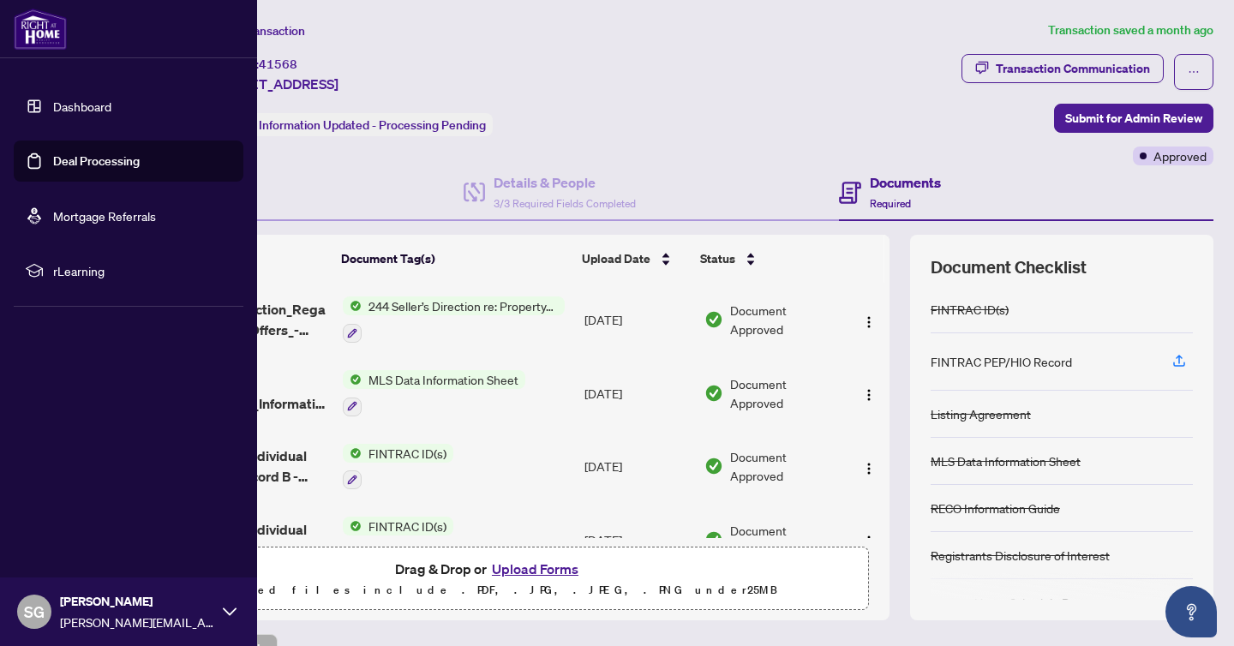
click at [86, 105] on link "Dashboard" at bounding box center [82, 106] width 58 height 15
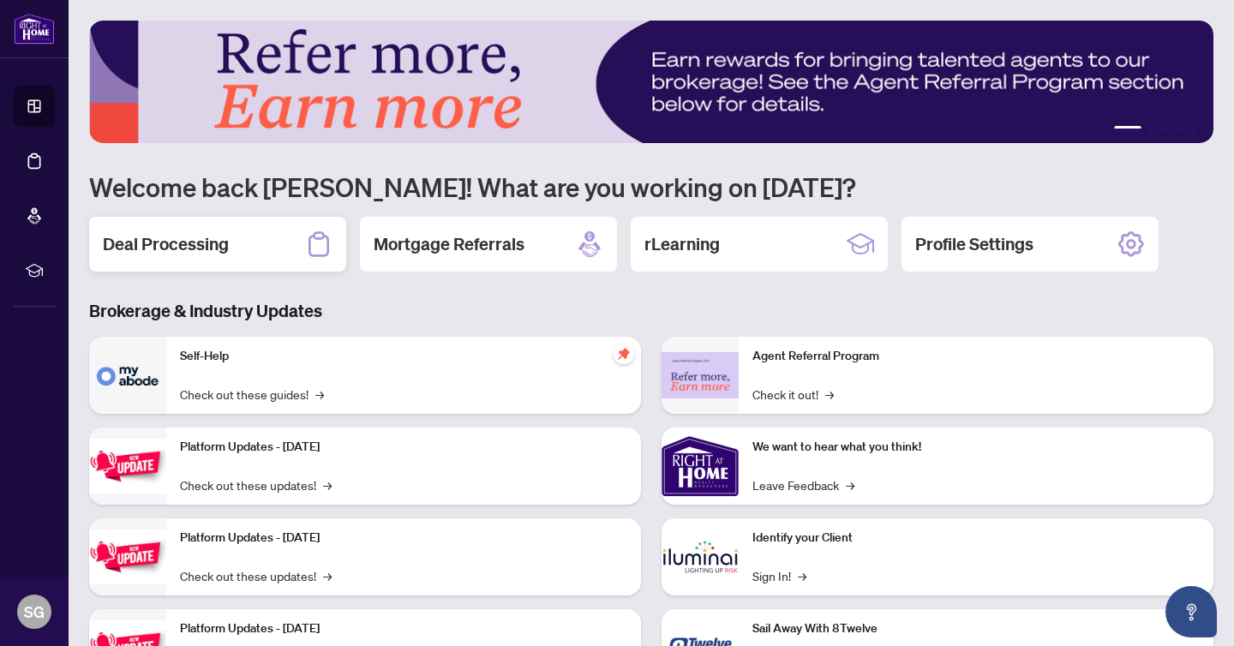
click at [210, 244] on h2 "Deal Processing" at bounding box center [166, 244] width 126 height 24
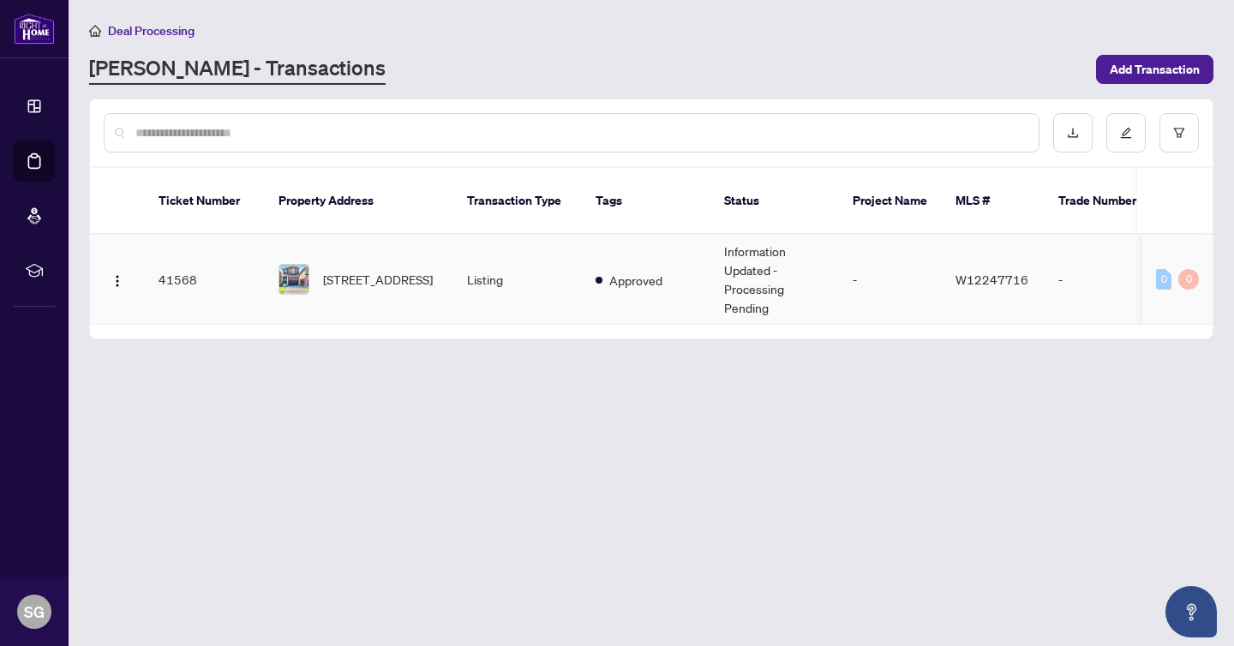
click at [979, 277] on span "W12247716" at bounding box center [991, 279] width 73 height 15
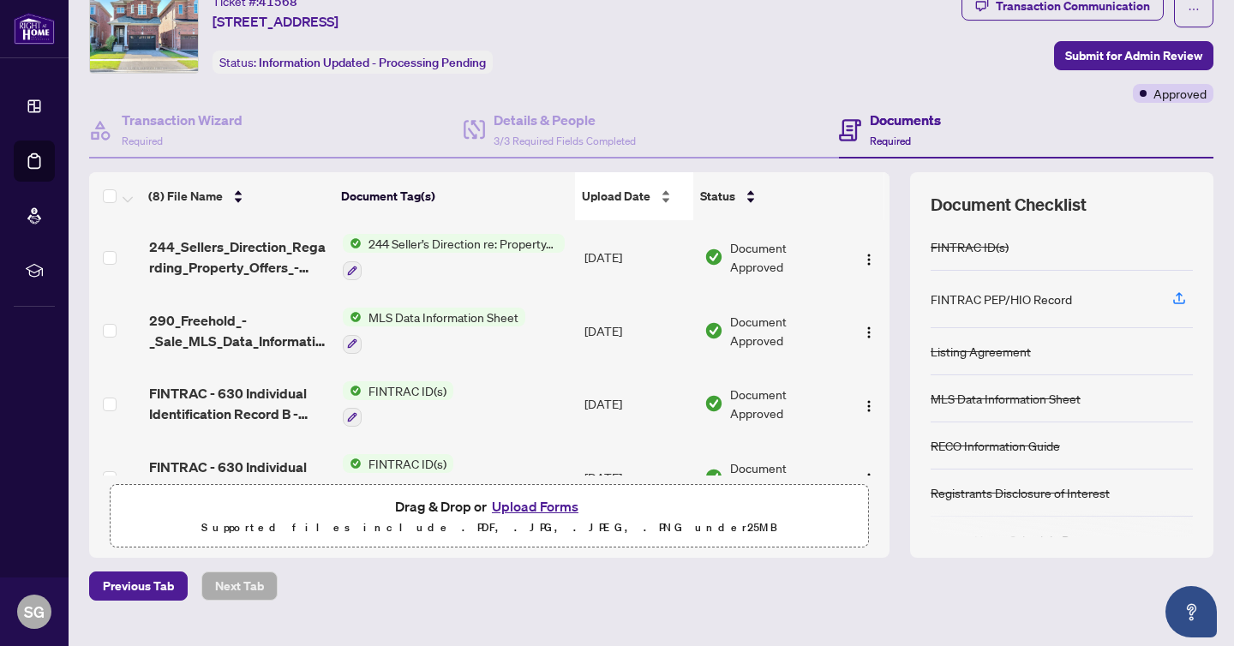
scroll to position [96, 0]
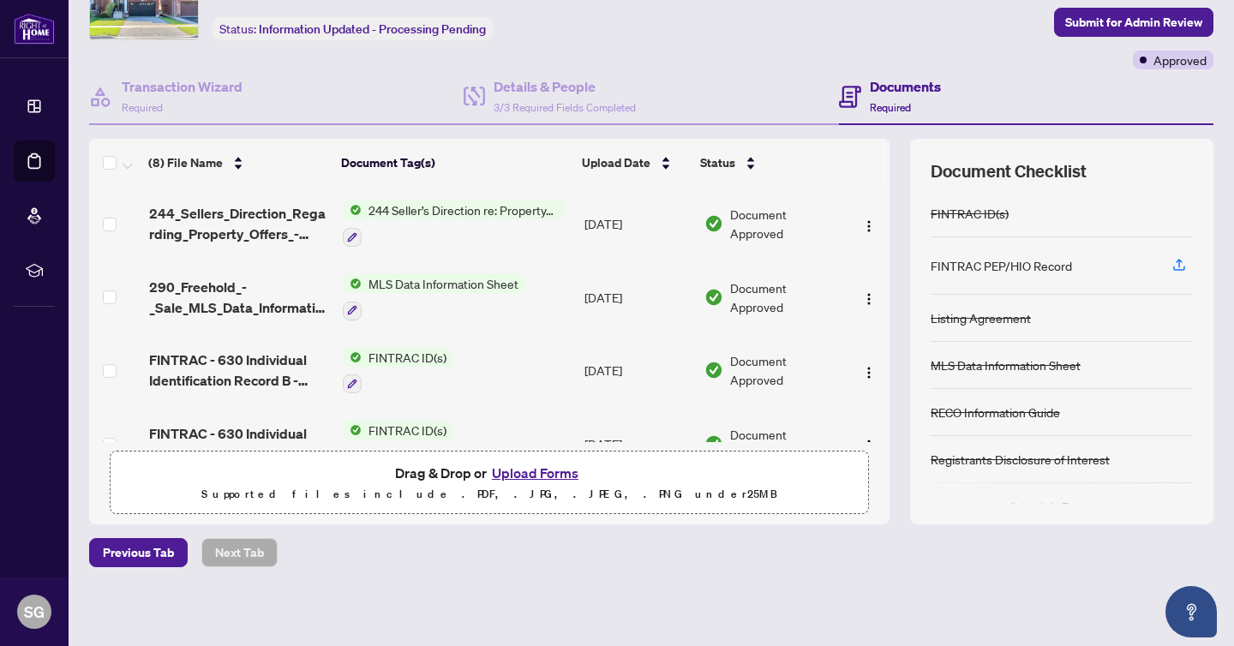
click at [522, 471] on button "Upload Forms" at bounding box center [535, 473] width 97 height 22
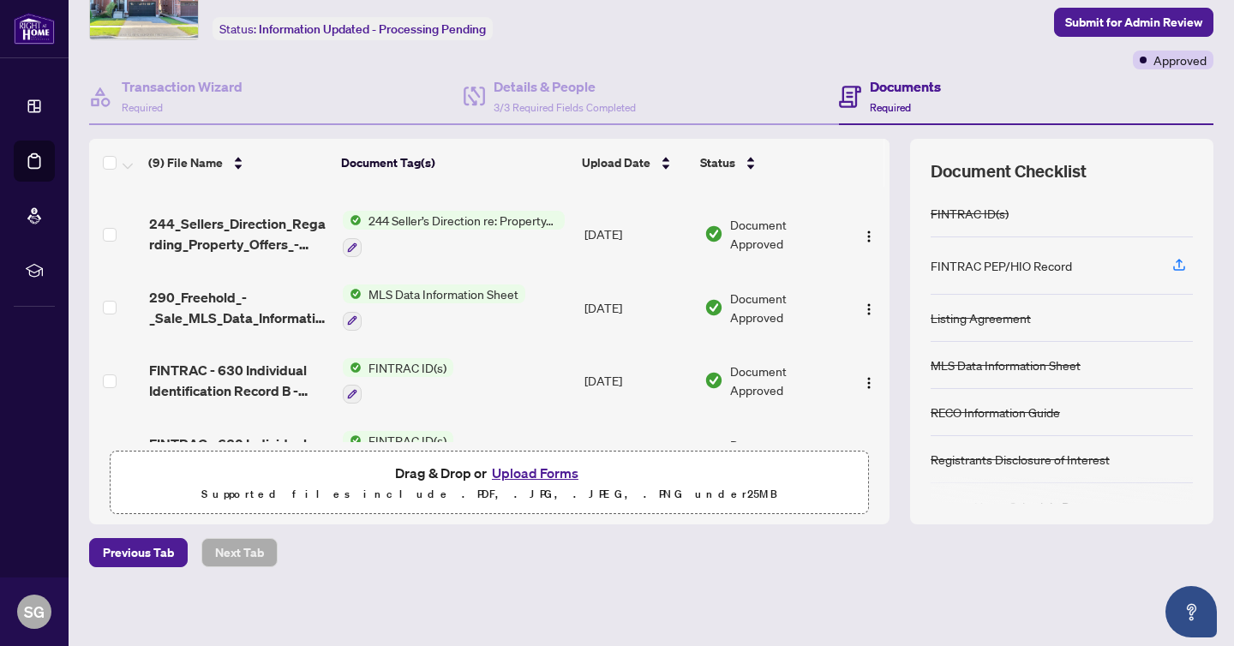
scroll to position [0, 0]
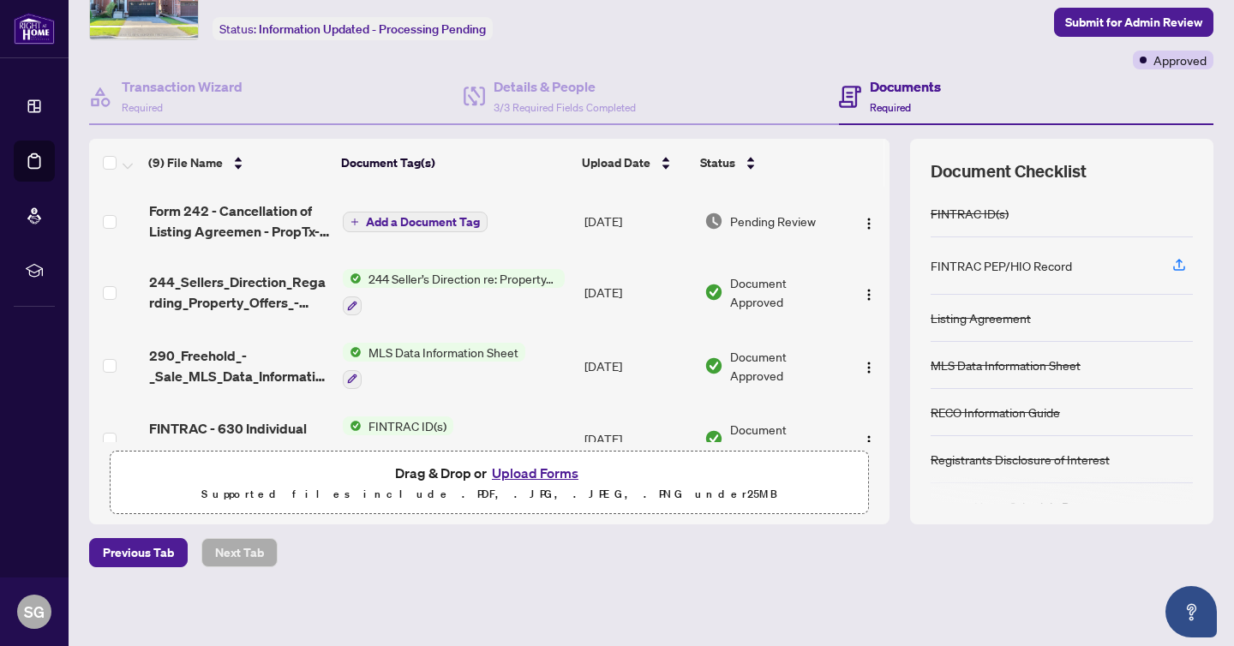
click at [422, 218] on span "Add a Document Tag" at bounding box center [423, 222] width 114 height 12
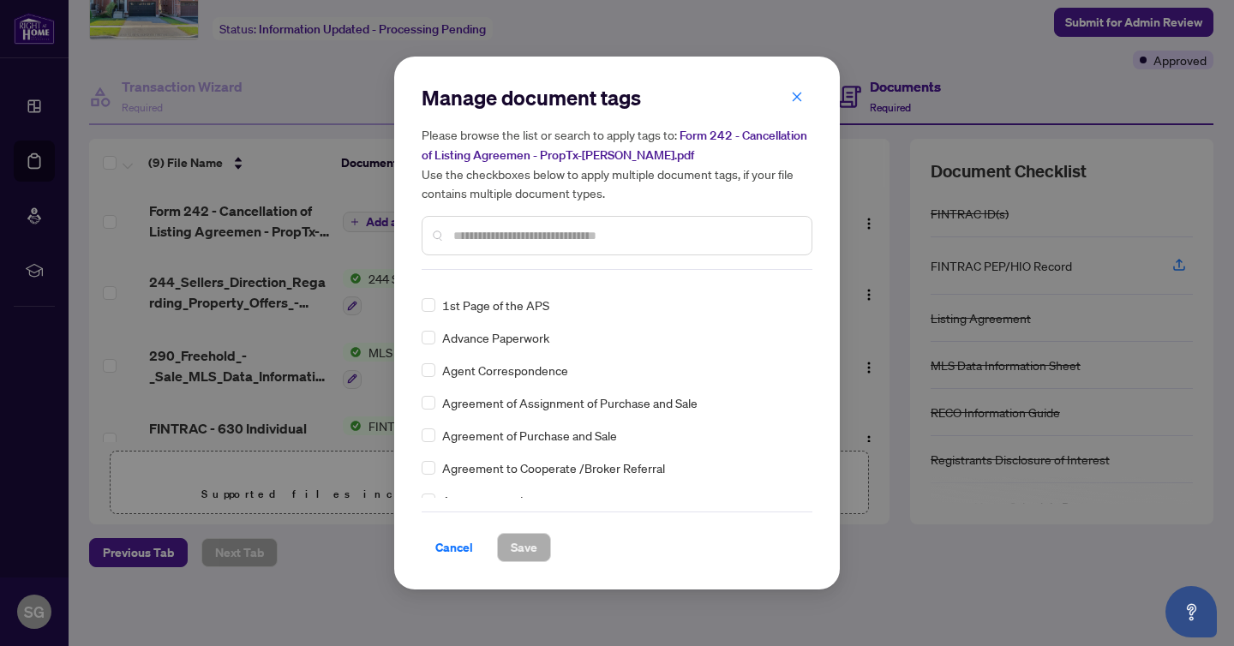
scroll to position [330, 0]
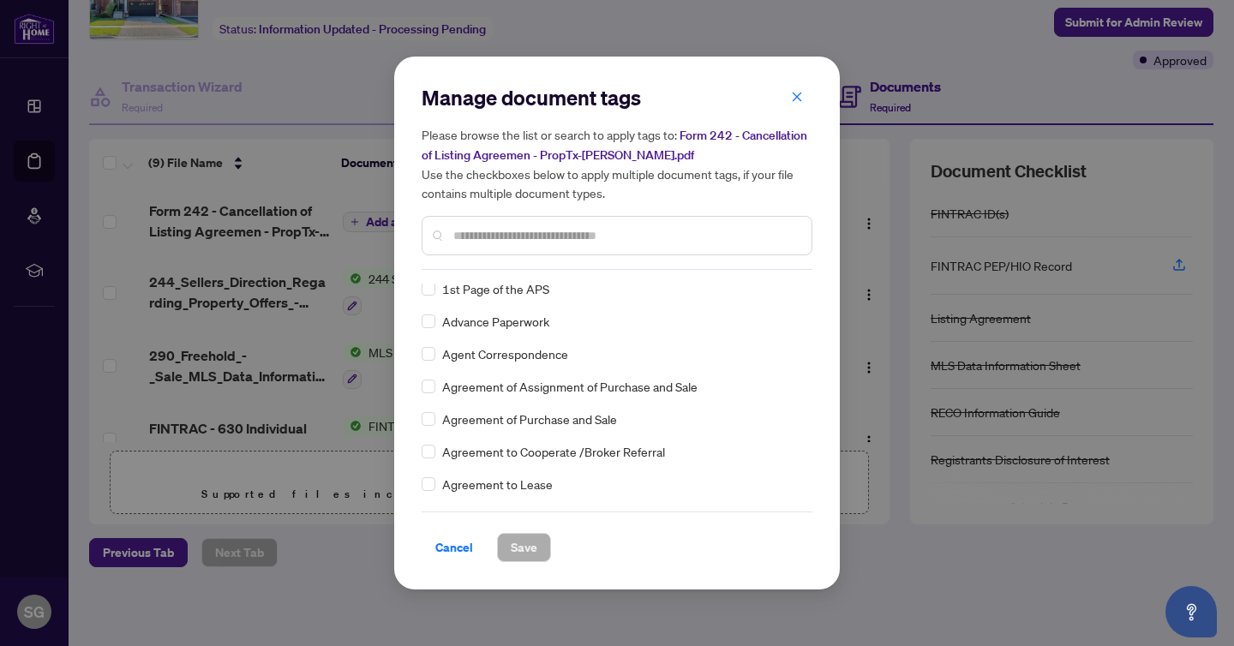
click at [508, 236] on input "text" at bounding box center [625, 235] width 344 height 19
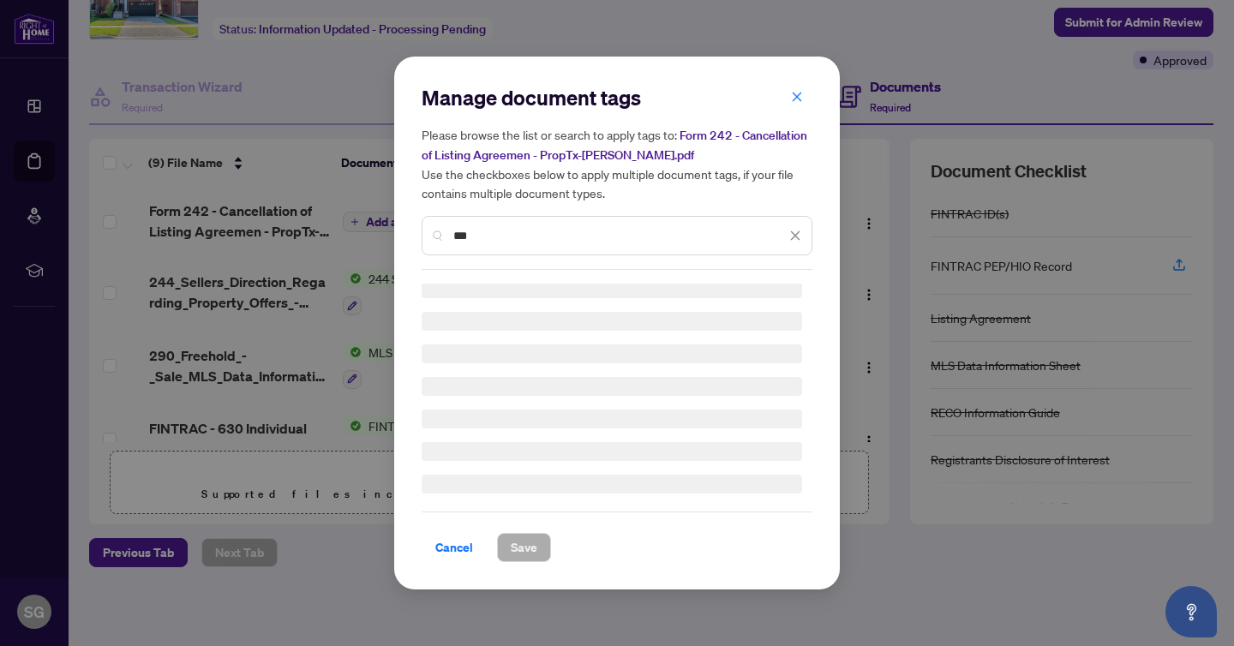
scroll to position [0, 0]
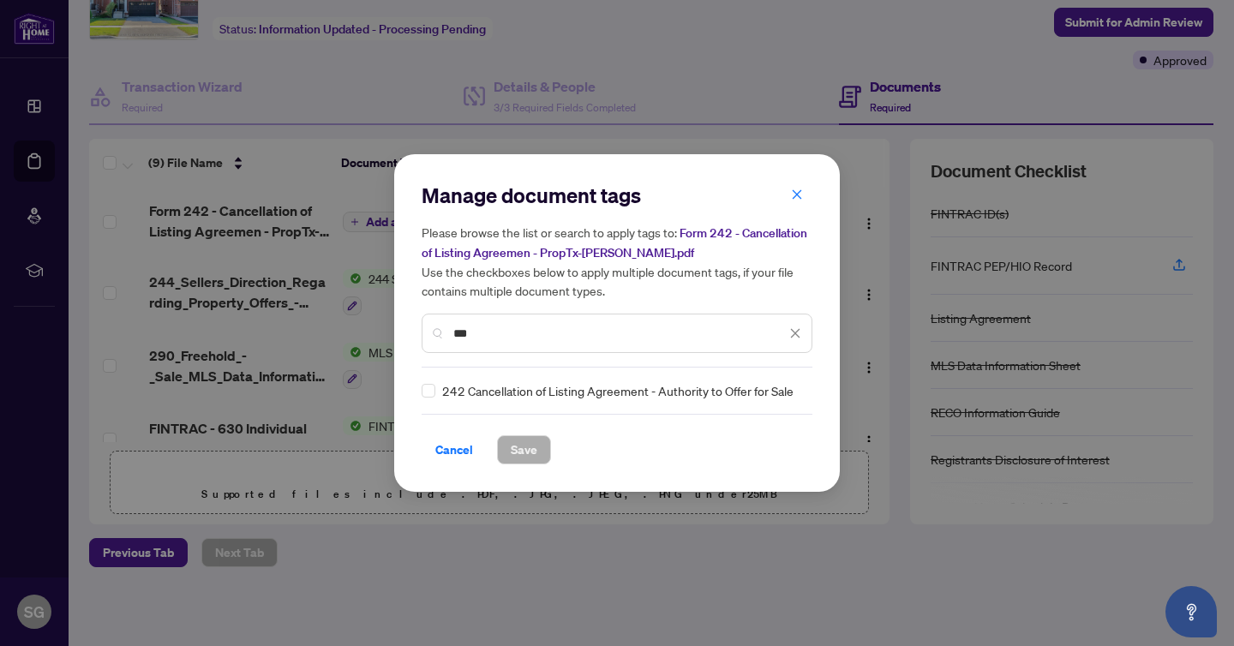
type input "***"
click at [520, 387] on span "242 Cancellation of Listing Agreement - Authority to Offer for Sale" at bounding box center [617, 390] width 351 height 19
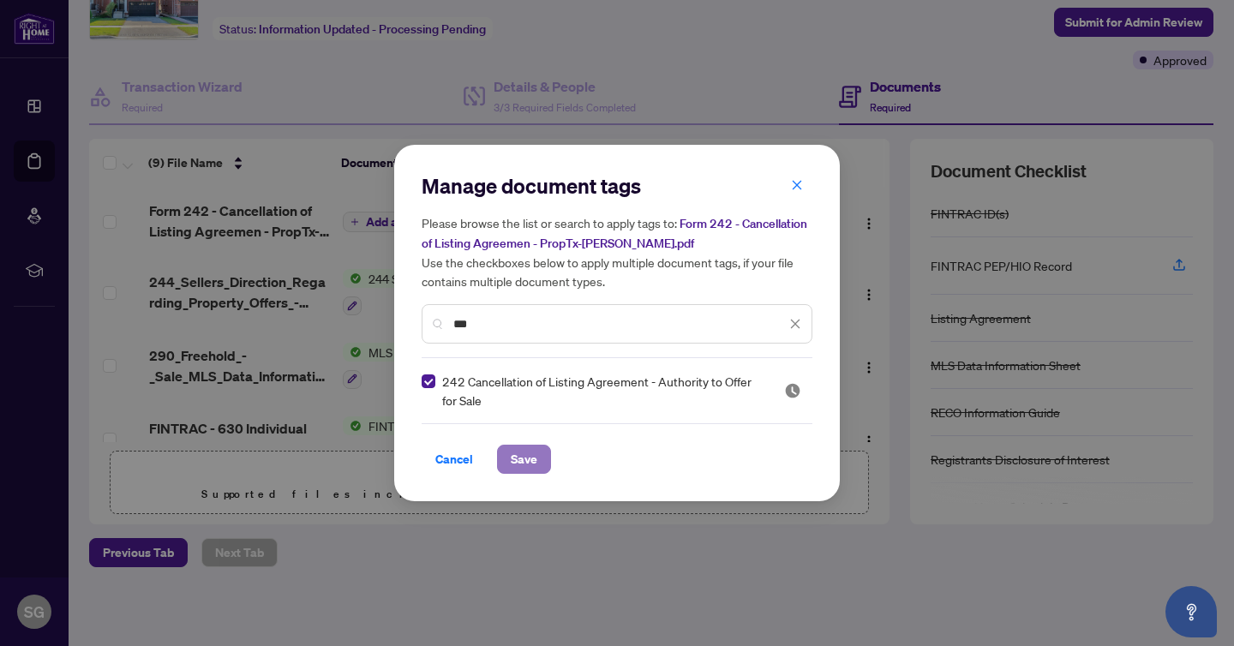
click at [521, 460] on span "Save" at bounding box center [524, 459] width 27 height 27
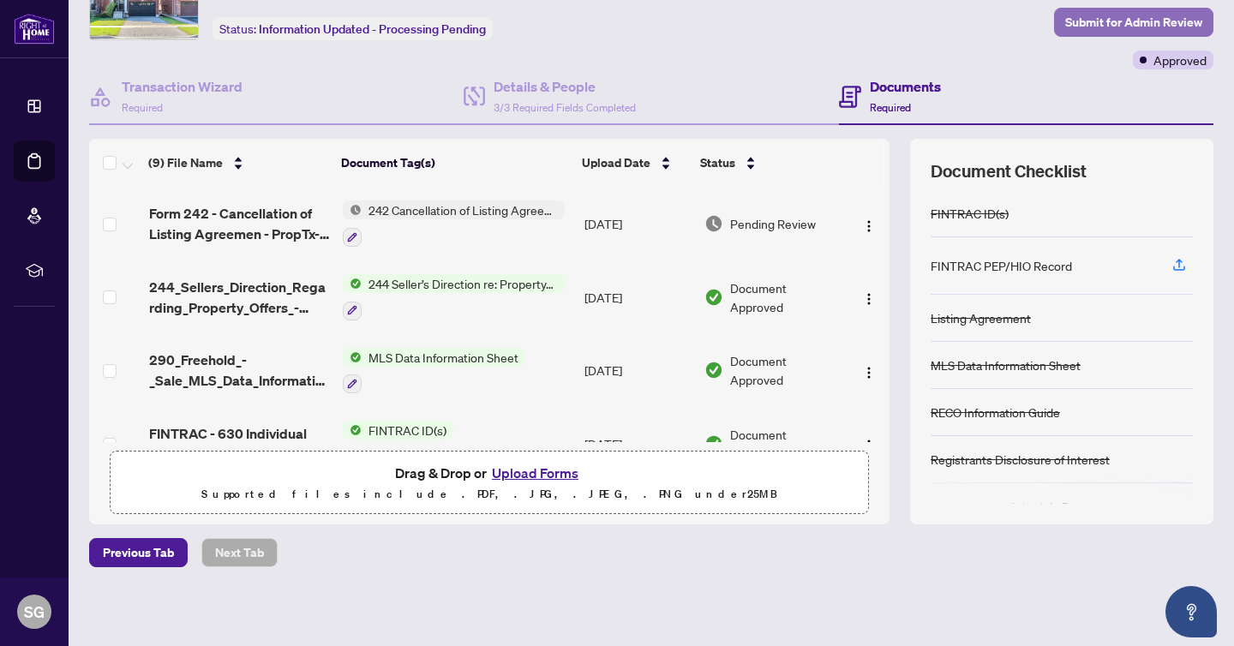
click at [1128, 21] on span "Submit for Admin Review" at bounding box center [1133, 22] width 137 height 27
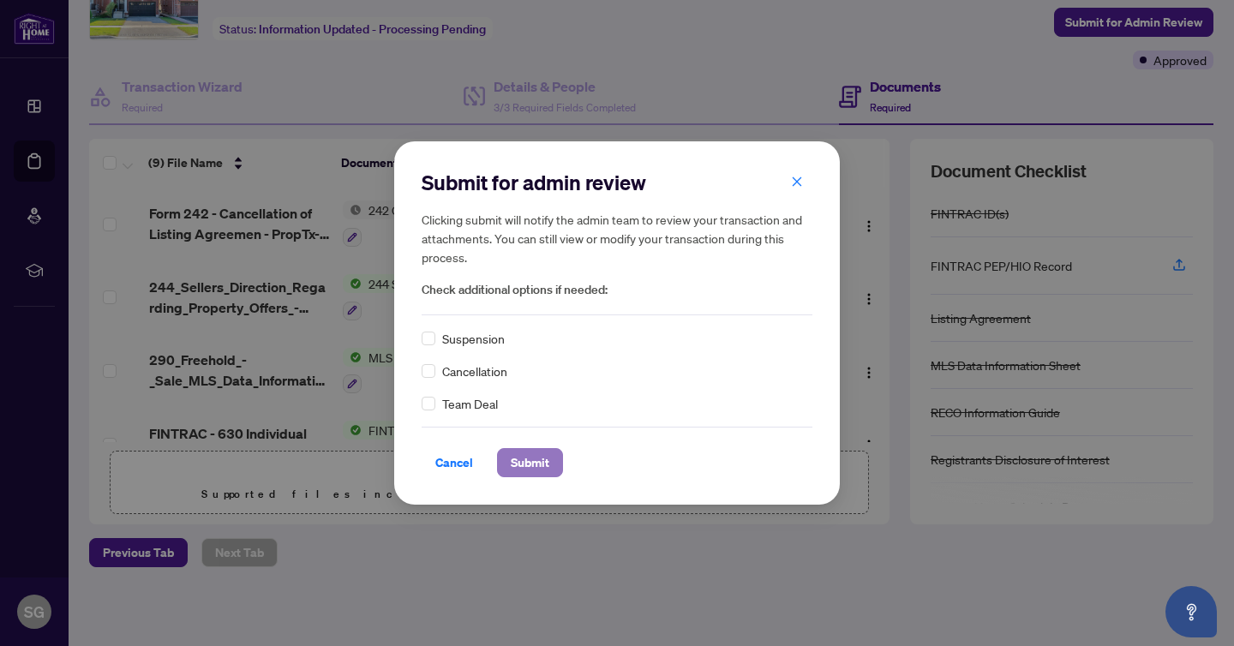
click at [530, 461] on span "Submit" at bounding box center [530, 462] width 39 height 27
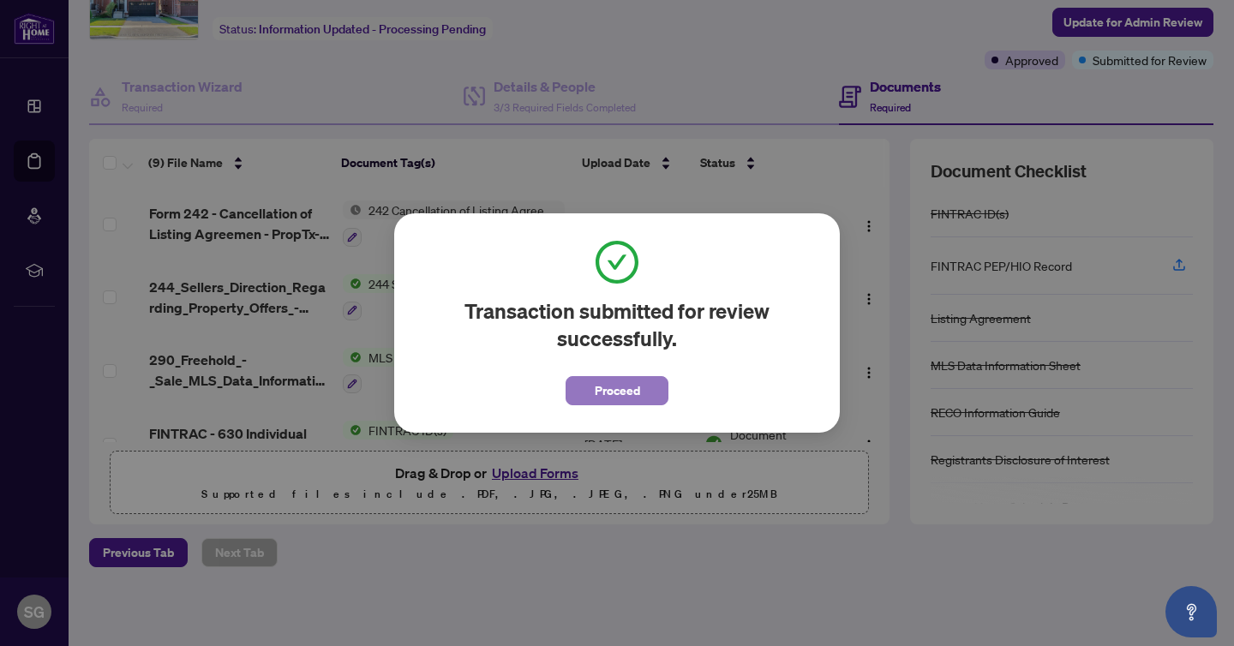
click at [613, 394] on span "Proceed" at bounding box center [617, 390] width 45 height 27
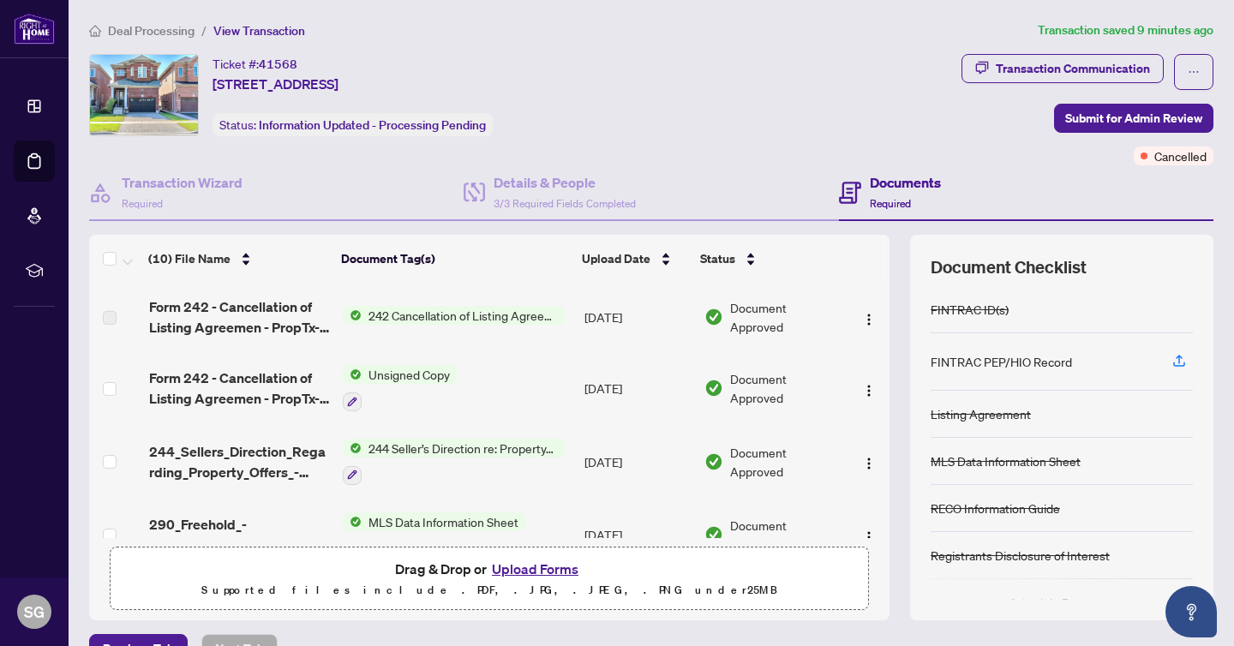
click at [399, 310] on span "242 Cancellation of Listing Agreement - Authority to Offer for Sale" at bounding box center [463, 315] width 203 height 19
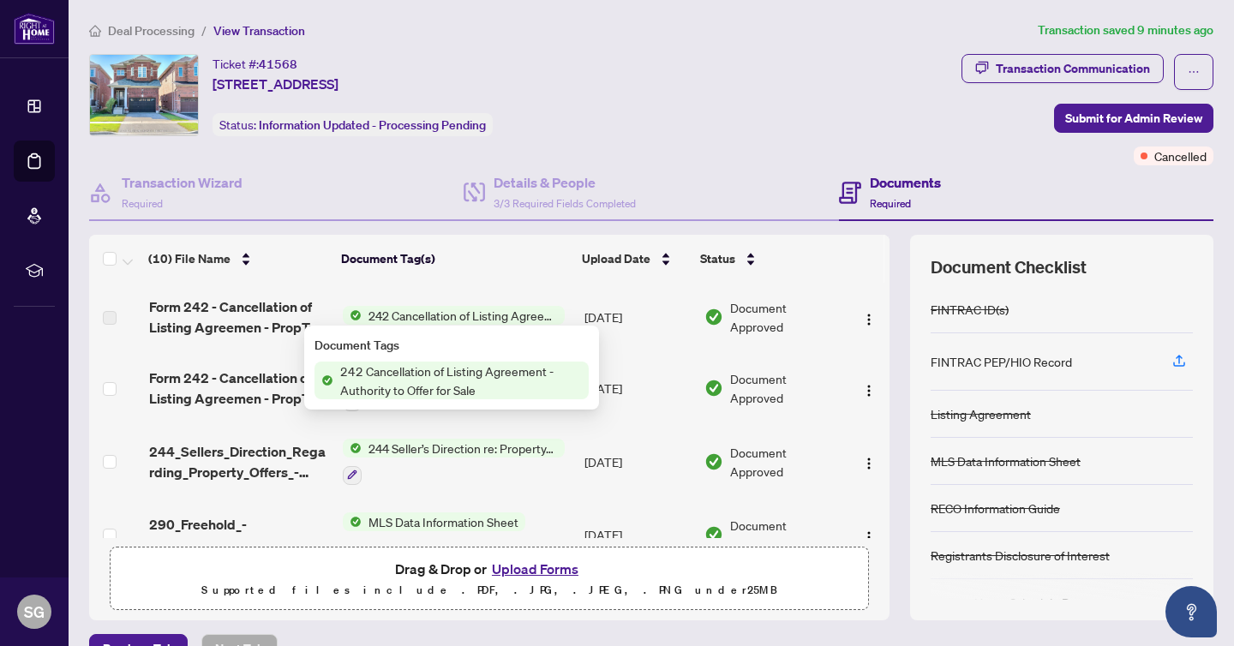
click at [396, 368] on span "242 Cancellation of Listing Agreement - Authority to Offer for Sale" at bounding box center [460, 381] width 255 height 38
click at [104, 316] on label at bounding box center [110, 317] width 14 height 19
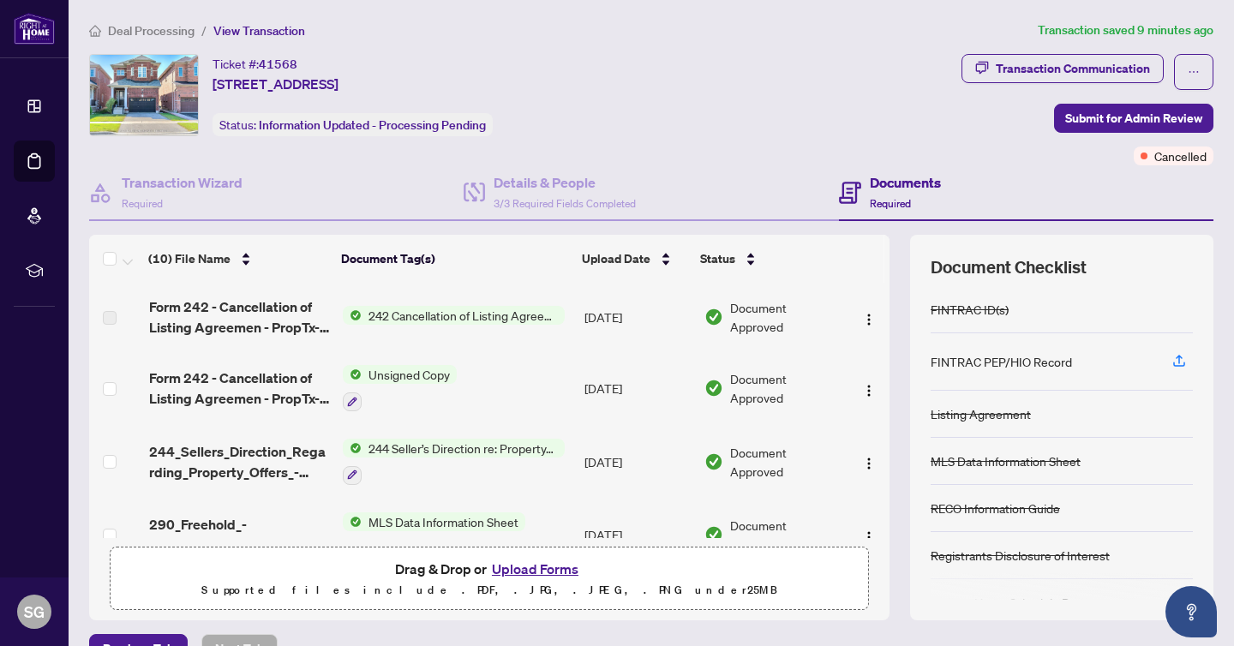
click at [643, 40] on div "Deal Processing / View Transaction Transaction saved 9 minutes ago Ticket #: 41…" at bounding box center [651, 372] width 1138 height 703
click at [862, 314] on img "button" at bounding box center [869, 320] width 14 height 14
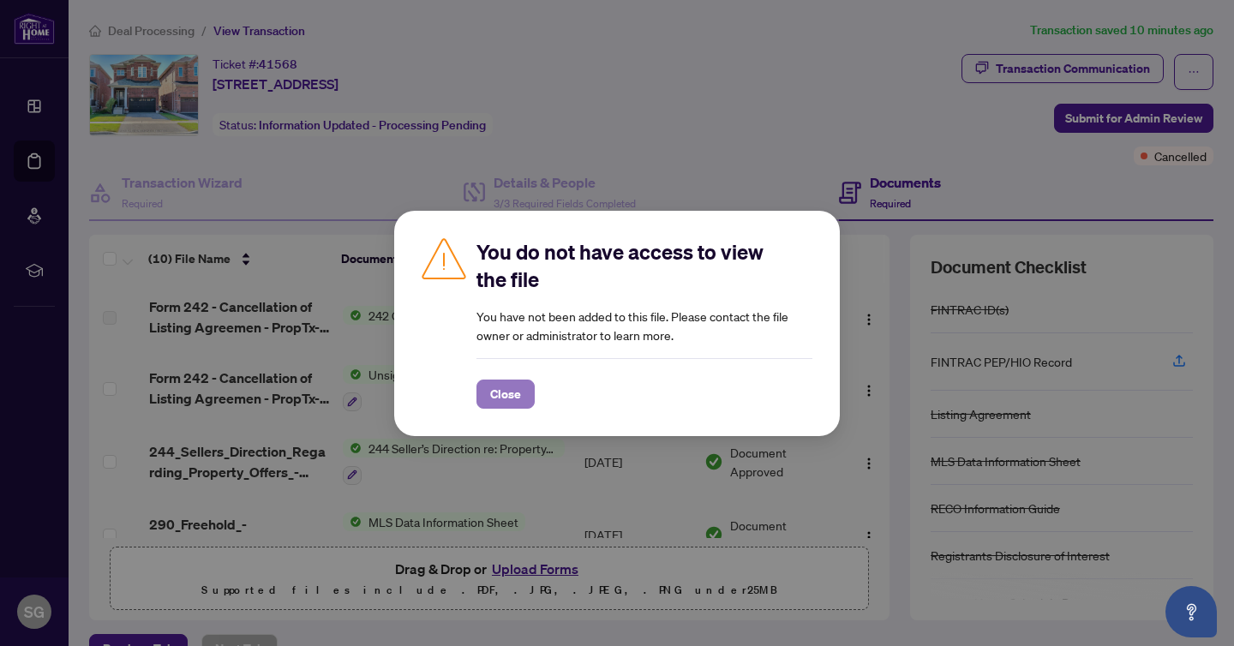
click at [515, 392] on span "Close" at bounding box center [505, 393] width 31 height 27
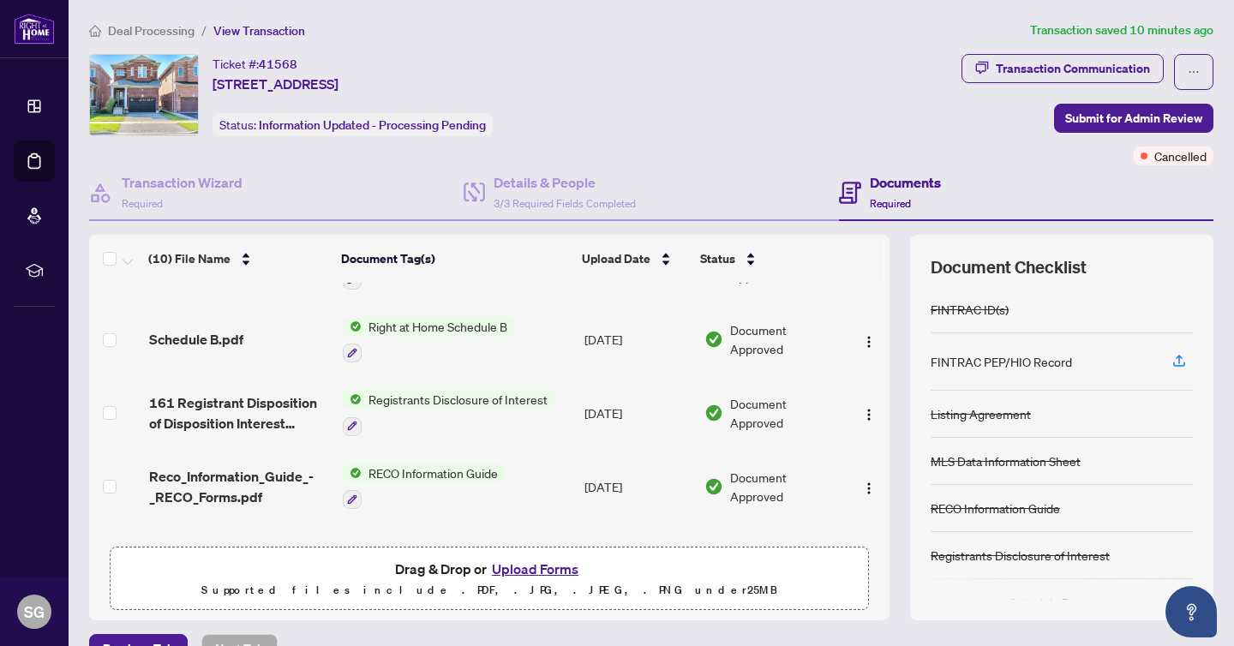
scroll to position [473, 0]
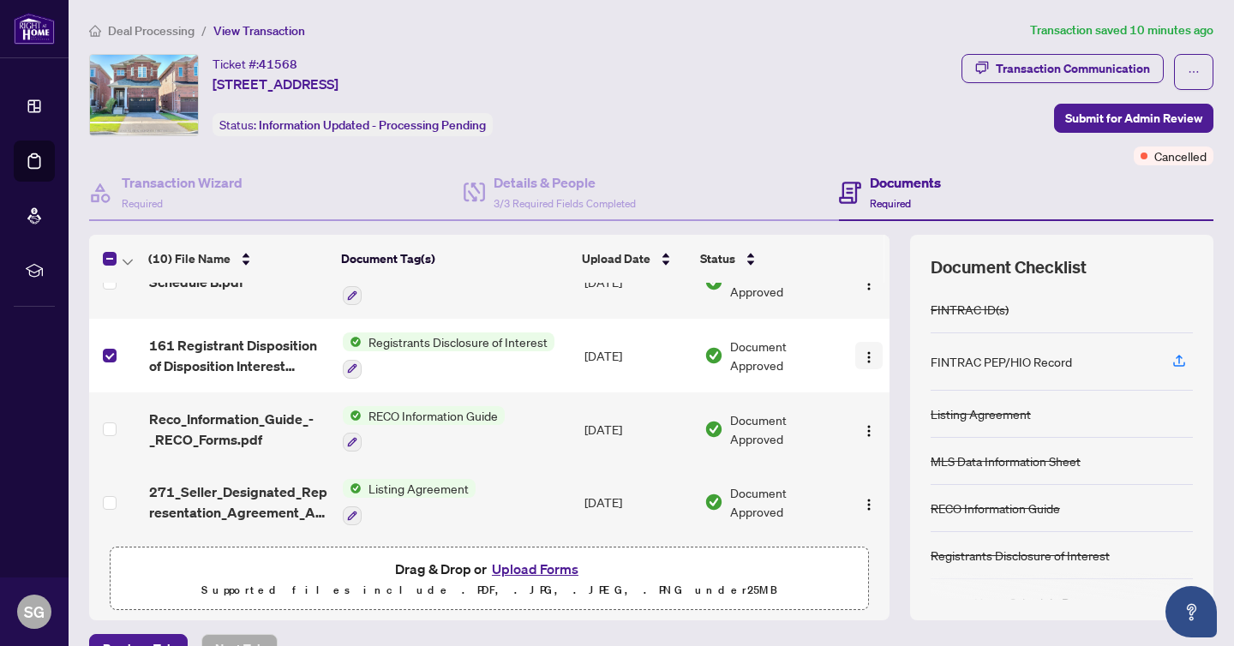
click at [865, 350] on img "button" at bounding box center [869, 357] width 14 height 14
click at [972, 123] on div "Transaction Communication Submit for Admin Review Cancelled" at bounding box center [1087, 109] width 252 height 111
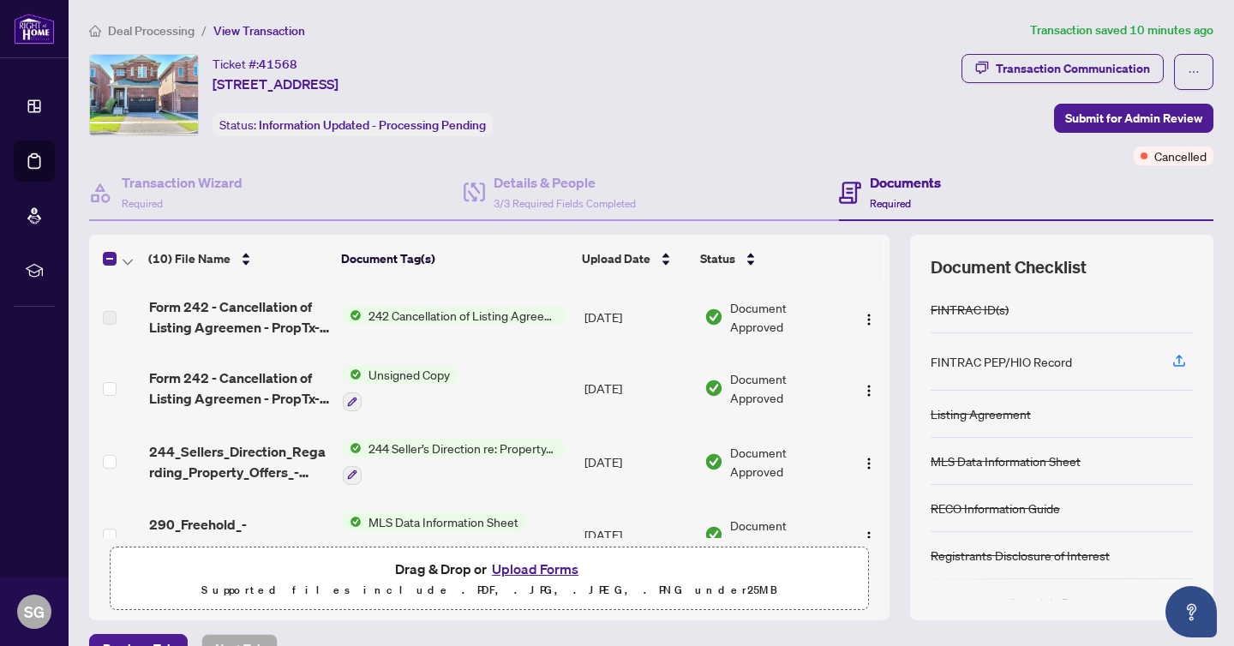
click at [850, 61] on div "Ticket #: 41568 141 Morningside Dr, Halton Hills, Ontario L7G 0M3, Canada Statu…" at bounding box center [521, 95] width 865 height 82
